Goal: Task Accomplishment & Management: Manage account settings

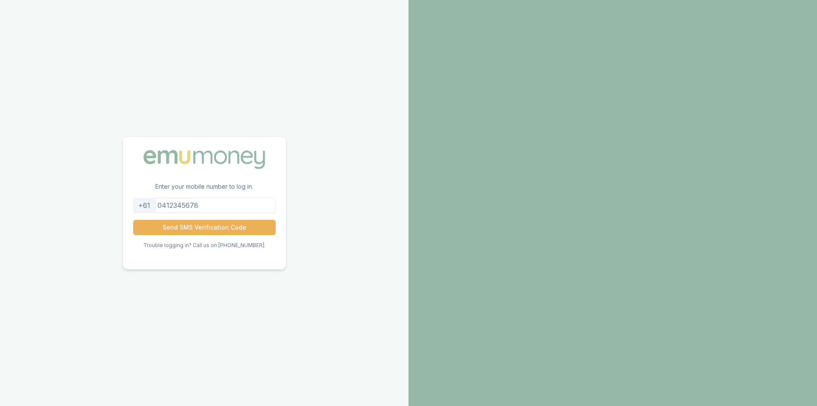
click at [220, 200] on input "tel" at bounding box center [204, 204] width 143 height 15
type input "0403773866"
click at [241, 229] on button "Send SMS Verification Code" at bounding box center [204, 227] width 143 height 15
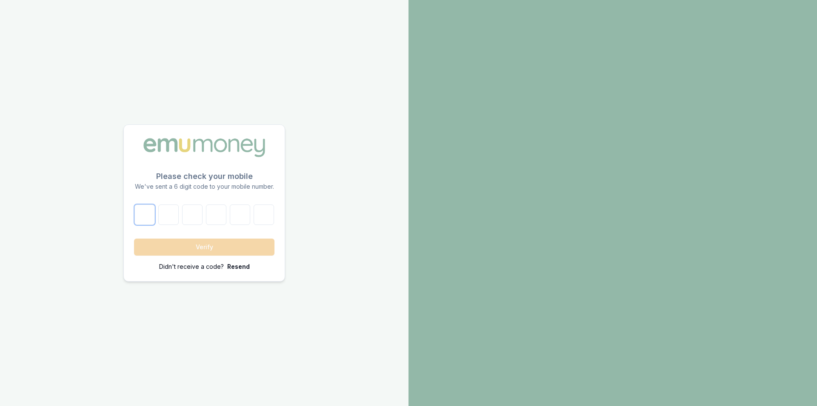
click at [153, 219] on input "number" at bounding box center [144, 214] width 20 height 20
type input "3"
type input "5"
type input "9"
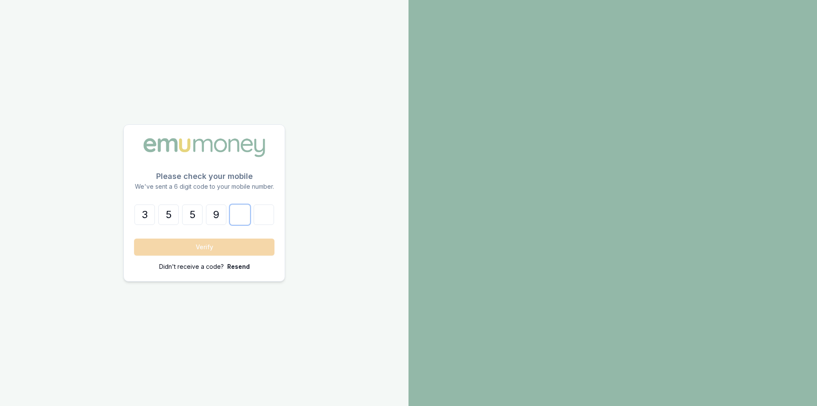
type input "0"
click at [195, 243] on button "Verify" at bounding box center [204, 246] width 140 height 17
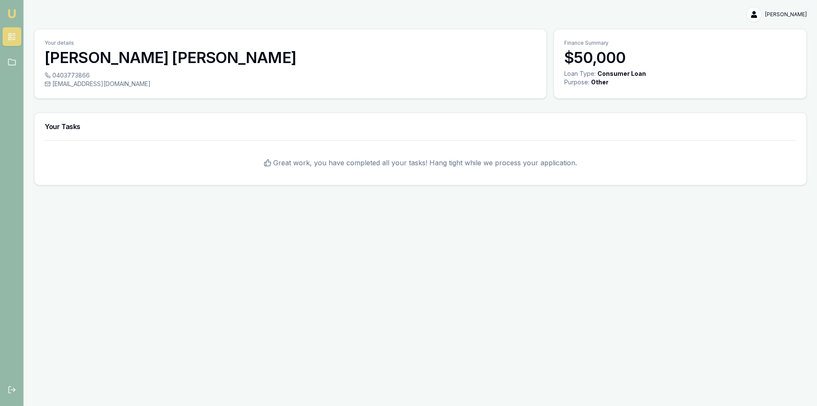
click at [780, 17] on html "Emu Broker [PERSON_NAME] Toggle Menu Your details [PERSON_NAME] 0403773866 [EMA…" at bounding box center [408, 203] width 817 height 406
click at [772, 49] on div "Logout" at bounding box center [780, 50] width 50 height 14
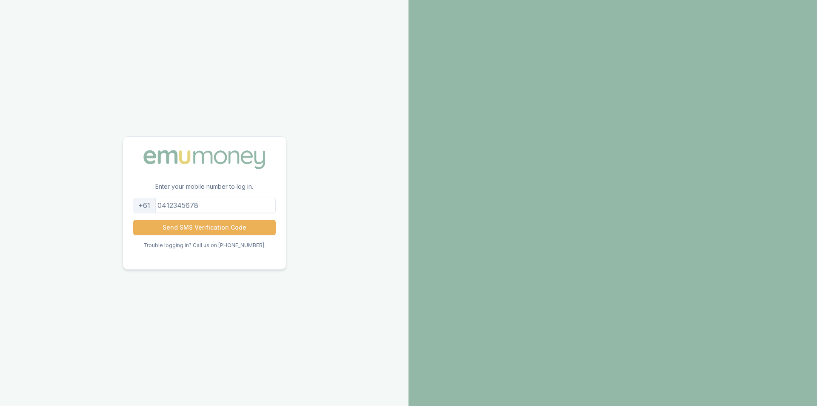
click at [240, 206] on input "tel" at bounding box center [204, 204] width 143 height 15
type input "0410027575"
click at [214, 231] on button "Send SMS Verification Code" at bounding box center [204, 227] width 143 height 15
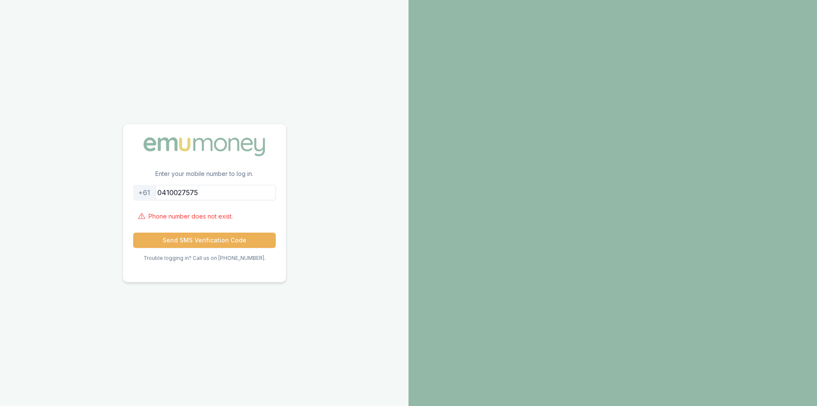
click at [231, 197] on input "0410027575" at bounding box center [204, 192] width 143 height 15
click at [220, 268] on div "Trouble logging in? Call us on [PHONE_NUMBER]." at bounding box center [204, 262] width 143 height 17
